Goal: Task Accomplishment & Management: Manage account settings

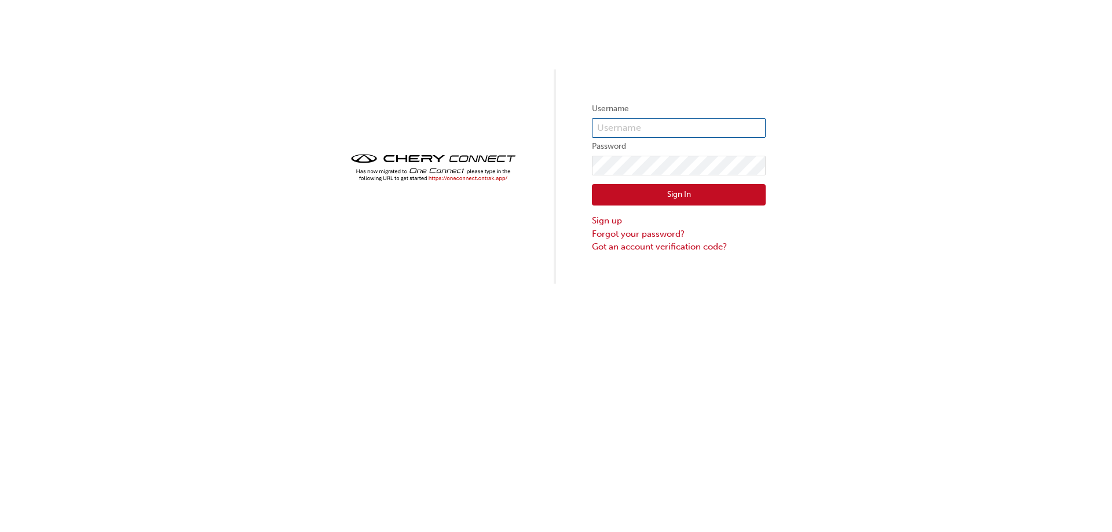
type input "CHAU0534"
click at [640, 195] on button "Sign In" at bounding box center [679, 195] width 174 height 22
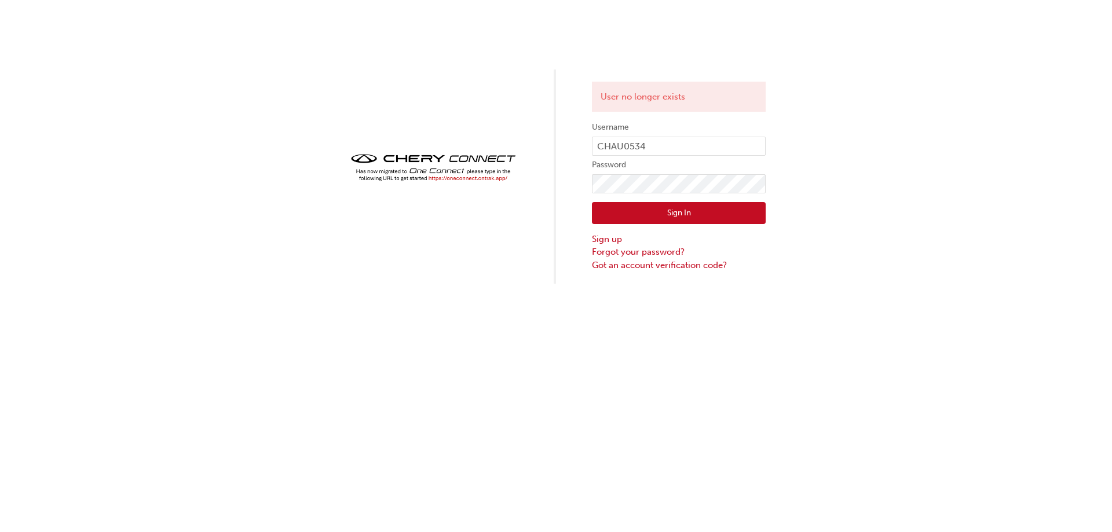
click at [729, 215] on button "Sign In" at bounding box center [679, 213] width 174 height 22
click at [684, 215] on button "Sign In" at bounding box center [679, 213] width 174 height 22
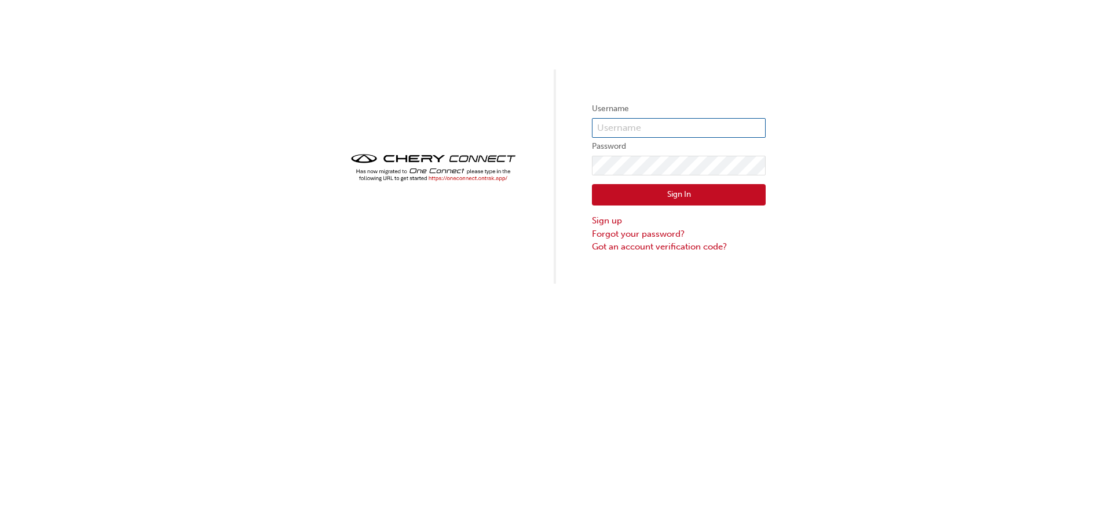
type input "CHAU0534"
click at [680, 196] on button "Sign In" at bounding box center [679, 195] width 174 height 22
type input "CHAU0534"
click button "Sign In" at bounding box center [679, 195] width 174 height 22
type input "CHAU0534"
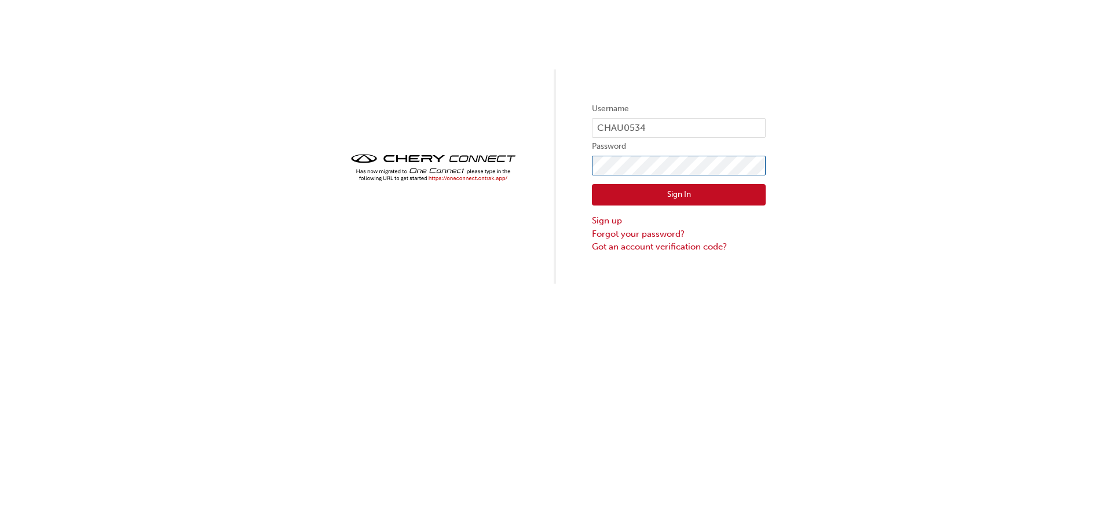
click at [575, 173] on div "Username CHAU0534 Password Sign In Sign up Forgot your password? Got an account…" at bounding box center [556, 142] width 1112 height 284
click button "Sign In" at bounding box center [679, 195] width 174 height 22
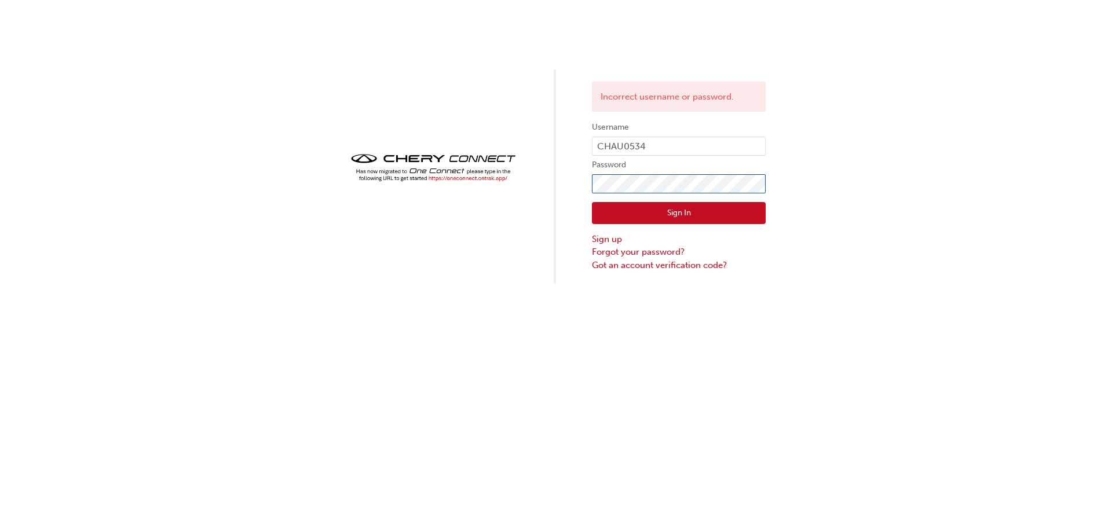
click button "Sign In" at bounding box center [679, 213] width 174 height 22
click at [612, 240] on link "Sign up" at bounding box center [679, 239] width 174 height 13
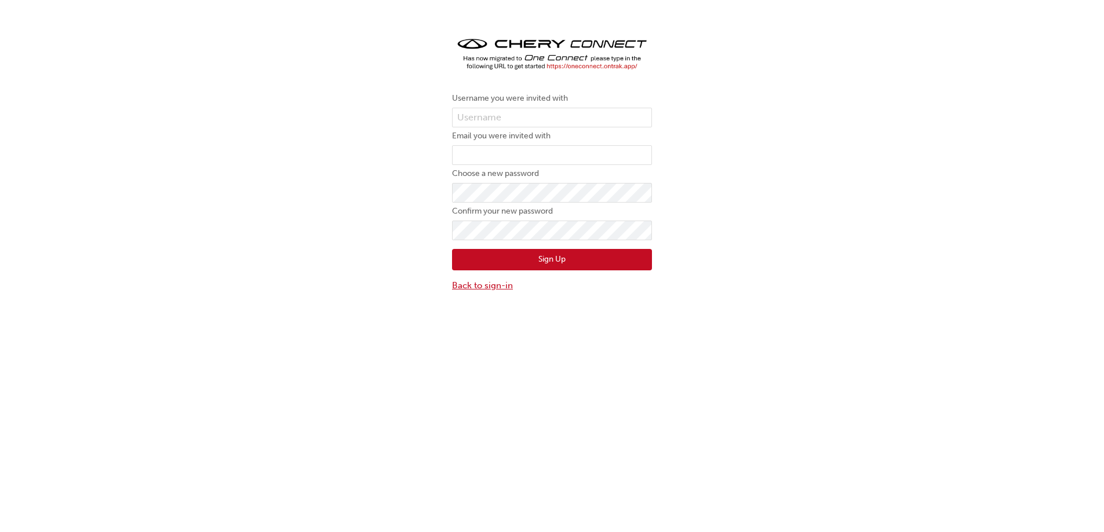
click at [476, 283] on link "Back to sign-in" at bounding box center [552, 285] width 200 height 13
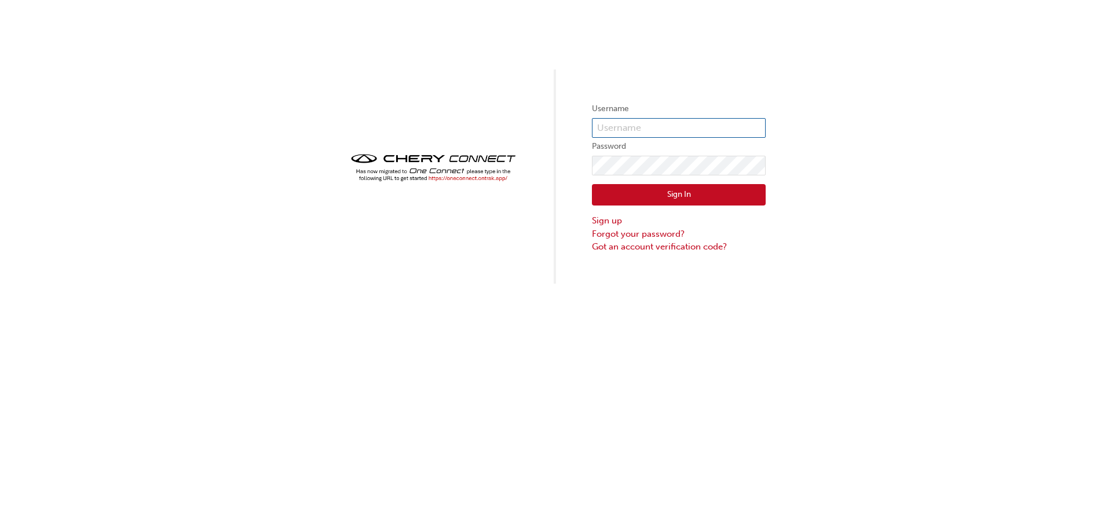
type input "CHAU0534"
